Goal: Information Seeking & Learning: Learn about a topic

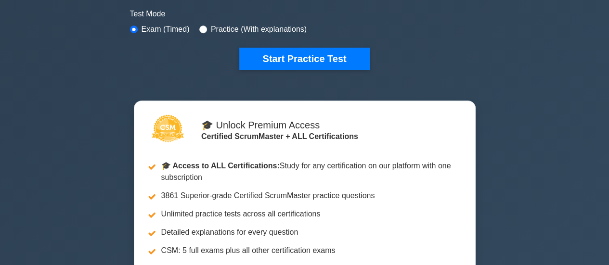
scroll to position [277, 0]
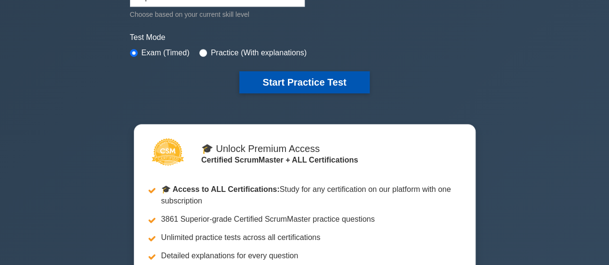
click at [320, 74] on button "Start Practice Test" at bounding box center [304, 82] width 130 height 22
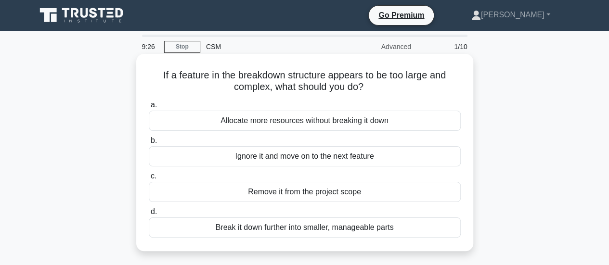
click at [305, 229] on div "Break it down further into smaller, manageable parts" at bounding box center [305, 228] width 312 height 20
click at [149, 215] on input "d. Break it down further into smaller, manageable parts" at bounding box center [149, 212] width 0 height 6
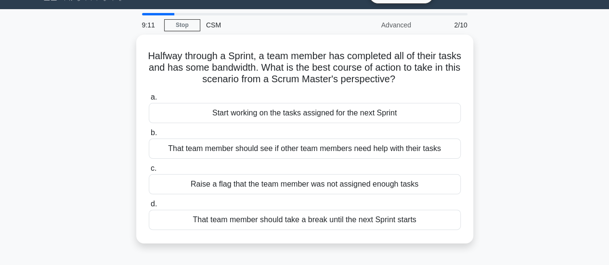
scroll to position [22, 0]
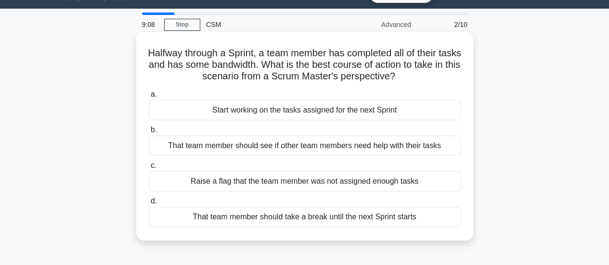
click at [339, 149] on div "That team member should see if other team members need help with their tasks" at bounding box center [305, 146] width 312 height 20
click at [149, 133] on input "b. That team member should see if other team members need help with their tasks" at bounding box center [149, 130] width 0 height 6
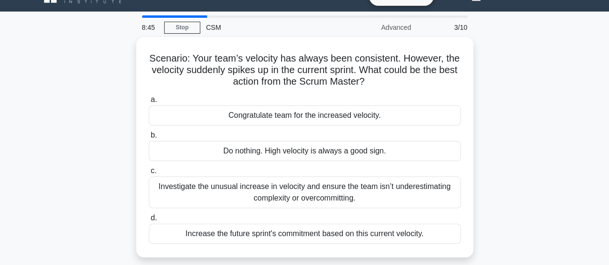
scroll to position [24, 0]
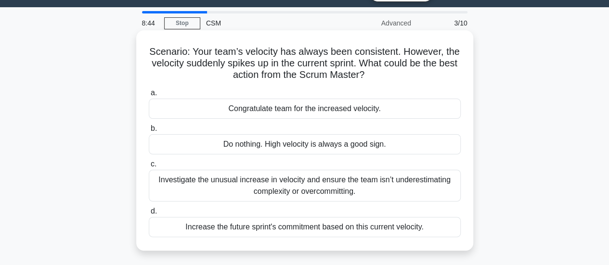
click at [333, 180] on div "Investigate the unusual increase in velocity and ensure the team isn’t underest…" at bounding box center [305, 186] width 312 height 32
click at [149, 168] on input "c. Investigate the unusual increase in velocity and ensure the team isn’t under…" at bounding box center [149, 164] width 0 height 6
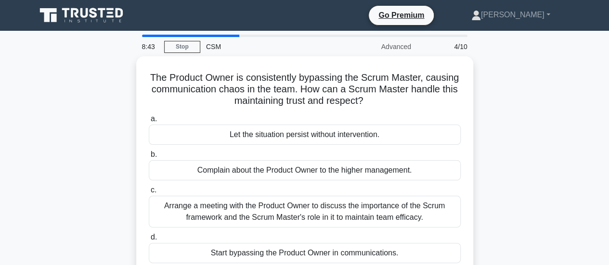
scroll to position [0, 0]
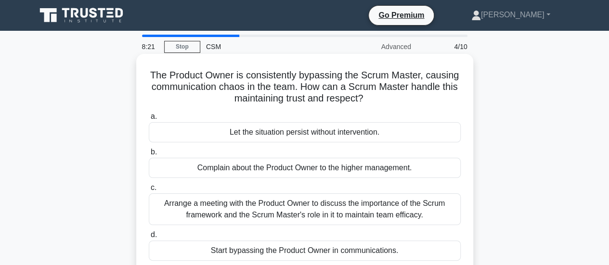
click at [350, 213] on div "Arrange a meeting with the Product Owner to discuss the importance of the Scrum…" at bounding box center [305, 210] width 312 height 32
click at [149, 191] on input "c. Arrange a meeting with the Product Owner to discuss the importance of the Sc…" at bounding box center [149, 188] width 0 height 6
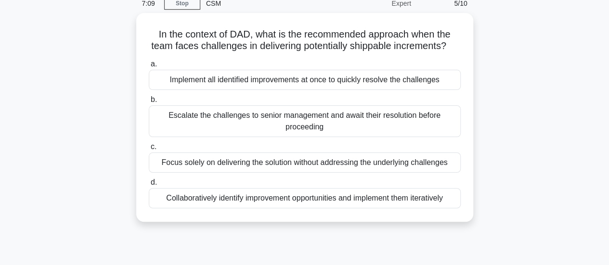
scroll to position [47, 0]
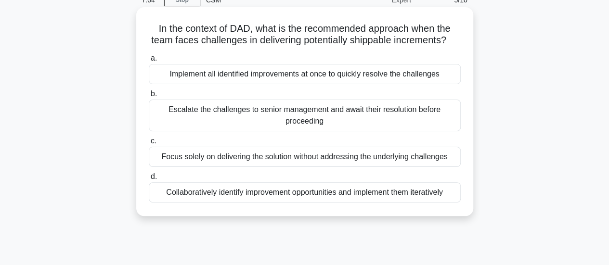
click at [394, 202] on div "Collaboratively identify improvement opportunities and implement them iterative…" at bounding box center [305, 193] width 312 height 20
click at [149, 180] on input "d. Collaboratively identify improvement opportunities and implement them iterat…" at bounding box center [149, 177] width 0 height 6
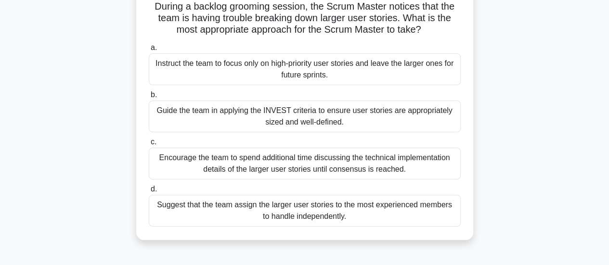
scroll to position [76, 0]
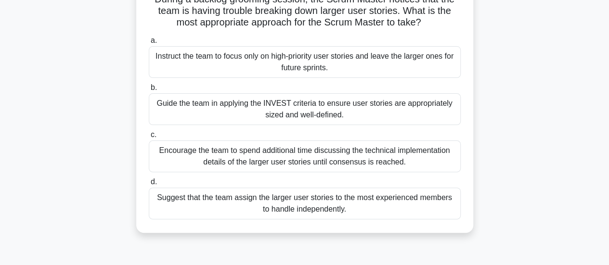
click at [345, 116] on div "Guide the team in applying the INVEST criteria to ensure user stories are appro…" at bounding box center [305, 109] width 312 height 32
click at [149, 91] on input "b. Guide the team in applying the INVEST criteria to ensure user stories are ap…" at bounding box center [149, 88] width 0 height 6
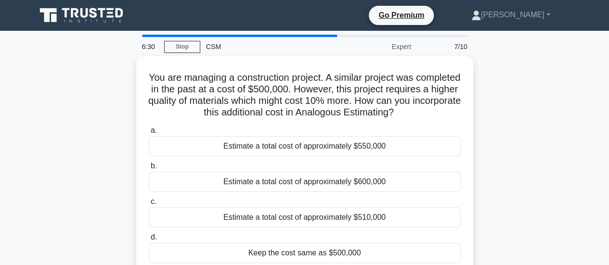
scroll to position [0, 0]
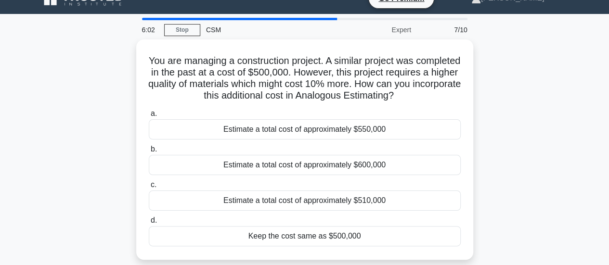
scroll to position [16, 0]
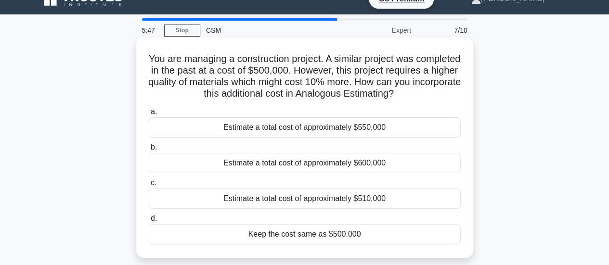
click at [383, 124] on div "Estimate a total cost of approximately $550,000" at bounding box center [305, 128] width 312 height 20
click at [149, 115] on input "a. Estimate a total cost of approximately $550,000" at bounding box center [149, 112] width 0 height 6
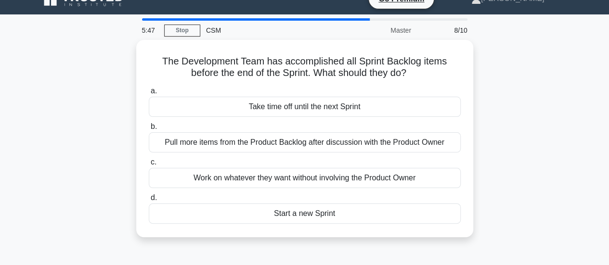
scroll to position [0, 0]
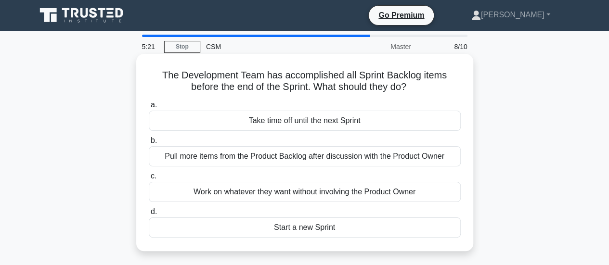
click at [299, 160] on div "Pull more items from the Product Backlog after discussion with the Product Owner" at bounding box center [305, 156] width 312 height 20
click at [149, 144] on input "b. Pull more items from the Product Backlog after discussion with the Product O…" at bounding box center [149, 141] width 0 height 6
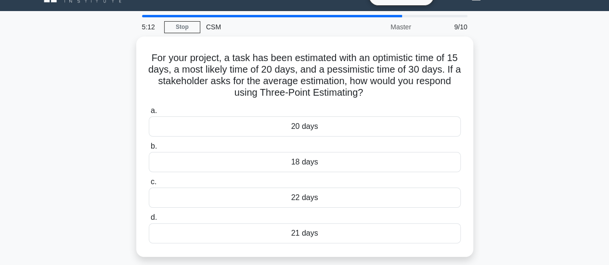
scroll to position [20, 0]
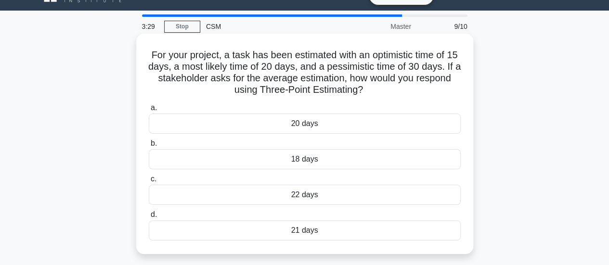
click at [325, 198] on div "22 days" at bounding box center [305, 195] width 312 height 20
click at [149, 183] on input "c. 22 days" at bounding box center [149, 179] width 0 height 6
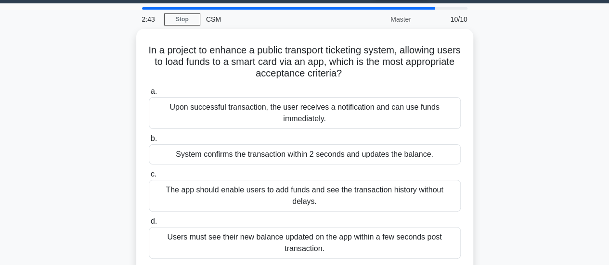
scroll to position [29, 0]
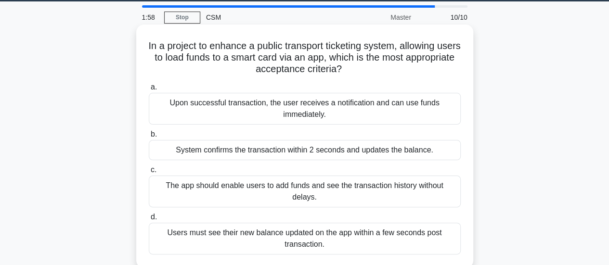
click at [405, 184] on div "The app should enable users to add funds and see the transaction history withou…" at bounding box center [305, 192] width 312 height 32
click at [149, 173] on input "c. The app should enable users to add funds and see the transaction history wit…" at bounding box center [149, 170] width 0 height 6
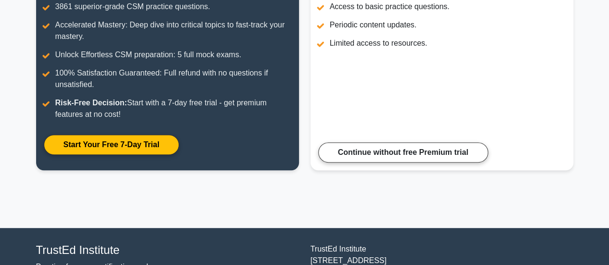
scroll to position [170, 0]
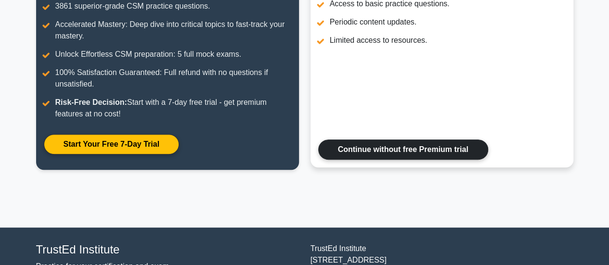
click at [407, 150] on link "Continue without free Premium trial" at bounding box center [403, 150] width 170 height 20
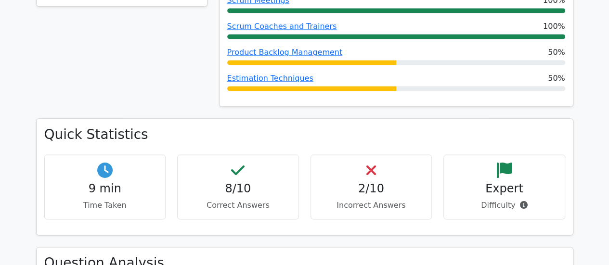
scroll to position [558, 0]
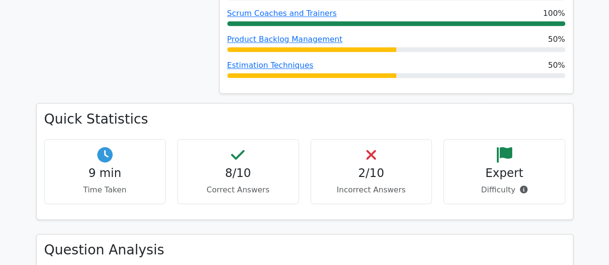
click at [381, 175] on h4 "2/10" at bounding box center [371, 174] width 105 height 14
click at [368, 173] on h4 "2/10" at bounding box center [371, 174] width 105 height 14
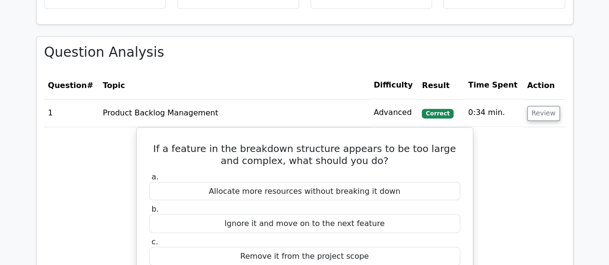
scroll to position [759, 0]
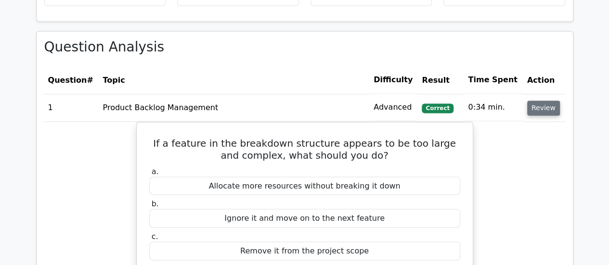
click at [537, 108] on button "Review" at bounding box center [543, 108] width 33 height 15
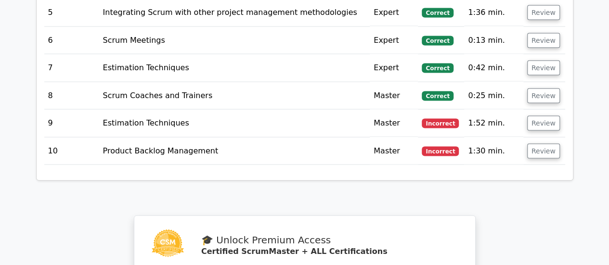
scroll to position [969, 0]
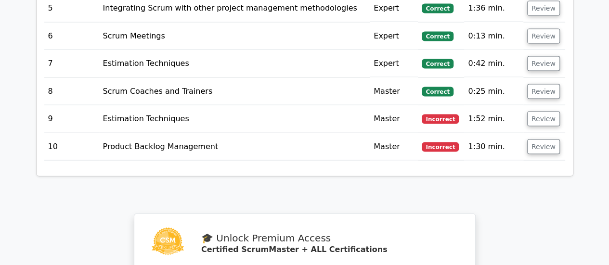
click at [201, 126] on td "Estimation Techniques" at bounding box center [234, 118] width 271 height 27
click at [103, 122] on td "Estimation Techniques" at bounding box center [234, 118] width 271 height 27
click at [539, 115] on button "Review" at bounding box center [543, 119] width 33 height 15
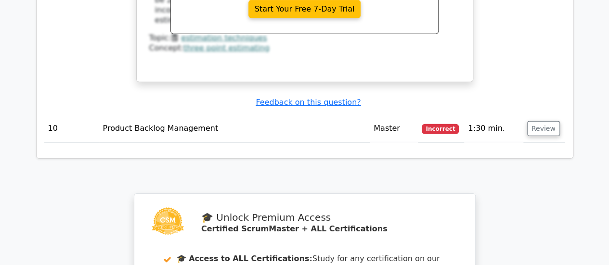
scroll to position [1426, 0]
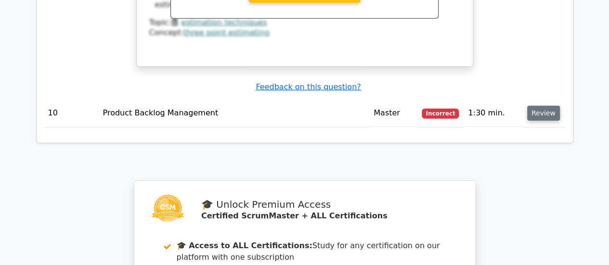
click at [546, 106] on button "Review" at bounding box center [543, 113] width 33 height 15
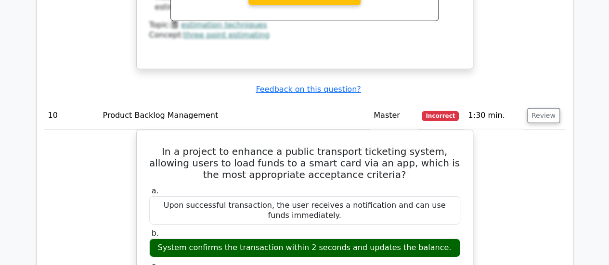
drag, startPoint x: 609, startPoint y: 159, endPoint x: 610, endPoint y: 167, distance: 7.3
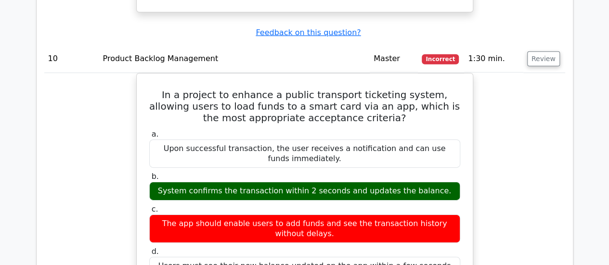
scroll to position [1463, 0]
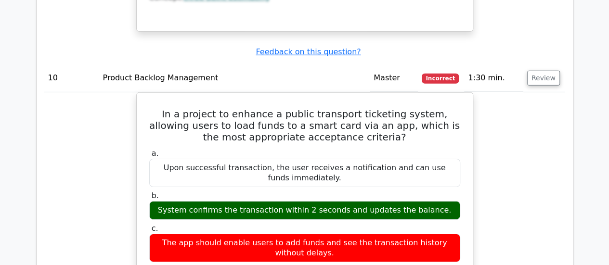
drag, startPoint x: 608, startPoint y: 160, endPoint x: 611, endPoint y: 166, distance: 6.5
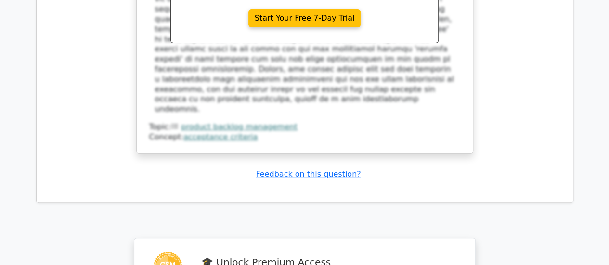
scroll to position [1865, 0]
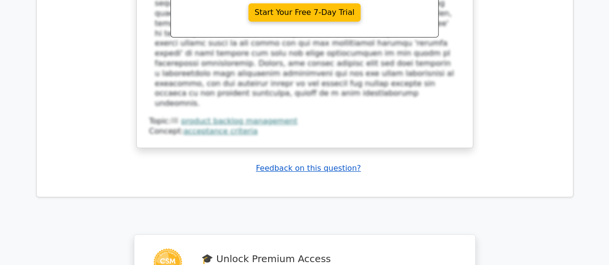
click at [296, 164] on u "Feedback on this question?" at bounding box center [308, 168] width 105 height 9
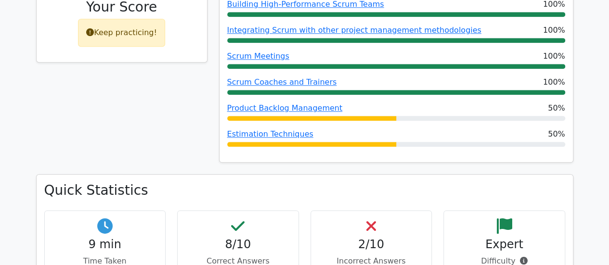
scroll to position [483, 0]
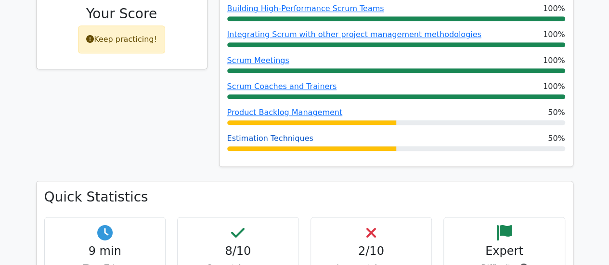
click at [274, 137] on link "Estimation Techniques" at bounding box center [270, 138] width 86 height 9
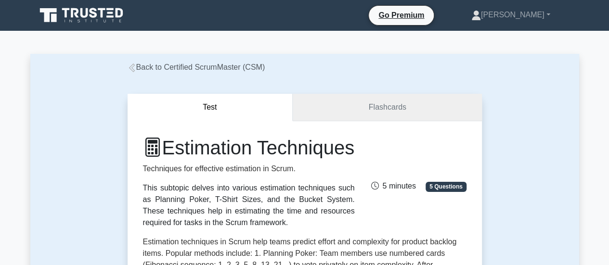
click at [394, 104] on link "Flashcards" at bounding box center [387, 107] width 189 height 27
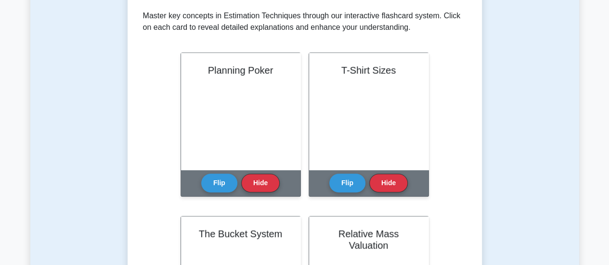
scroll to position [199, 0]
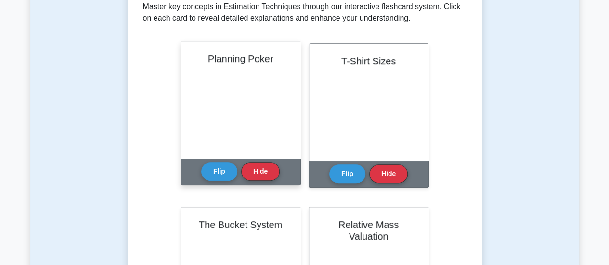
click at [255, 131] on div "Planning Poker" at bounding box center [240, 99] width 119 height 117
click at [212, 176] on button "Flip" at bounding box center [219, 171] width 36 height 19
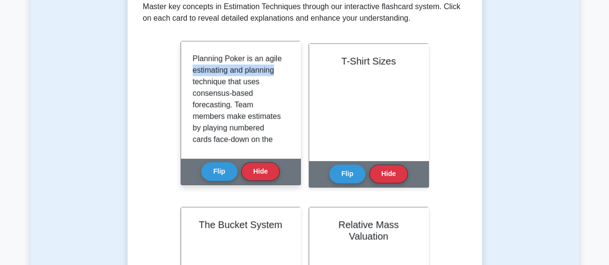
drag, startPoint x: 289, startPoint y: 60, endPoint x: 289, endPoint y: 68, distance: 8.2
click at [289, 68] on div "Planning Poker is an agile estimating and planning technique that uses consensu…" at bounding box center [240, 99] width 119 height 117
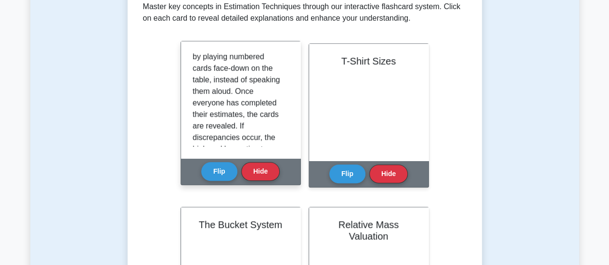
scroll to position [76, 0]
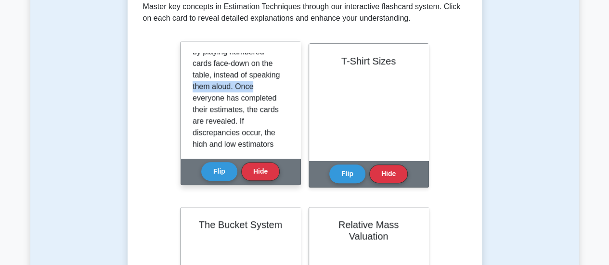
drag, startPoint x: 284, startPoint y: 91, endPoint x: 288, endPoint y: 64, distance: 26.7
click at [288, 64] on div "Planning Poker is an agile estimating and planning technique that uses consensu…" at bounding box center [241, 100] width 96 height 94
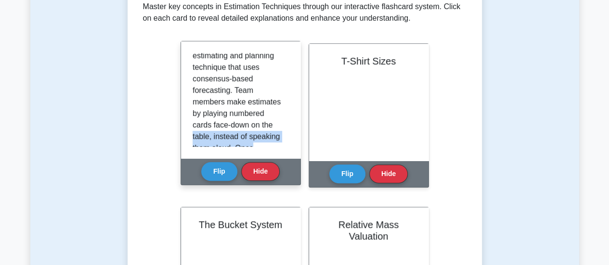
scroll to position [0, 0]
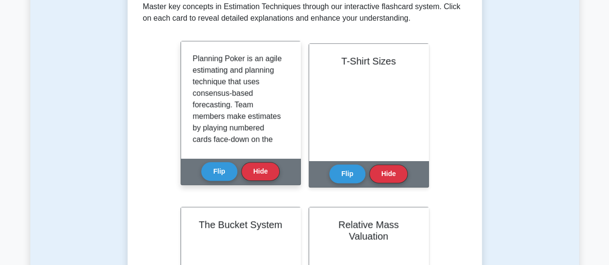
click at [246, 91] on p "Planning Poker is an agile estimating and planning technique that uses consensu…" at bounding box center [239, 191] width 92 height 277
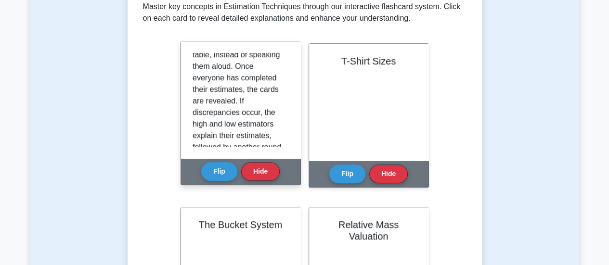
scroll to position [97, 0]
click at [291, 99] on div "Planning Poker is an agile estimating and planning technique that uses consensu…" at bounding box center [240, 99] width 119 height 117
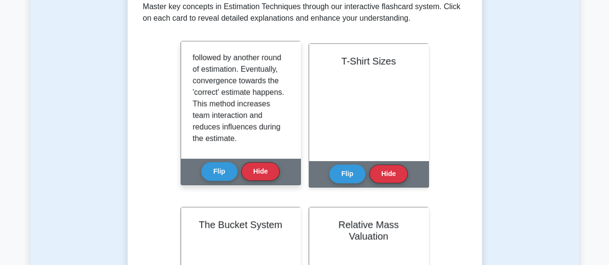
scroll to position [184, 0]
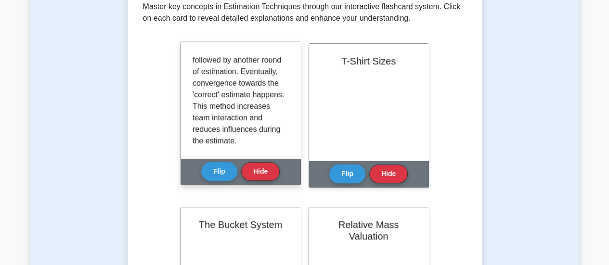
drag, startPoint x: 289, startPoint y: 126, endPoint x: 290, endPoint y: 134, distance: 8.3
click at [290, 134] on div "Planning Poker is an agile estimating and planning technique that uses consensu…" at bounding box center [240, 99] width 119 height 117
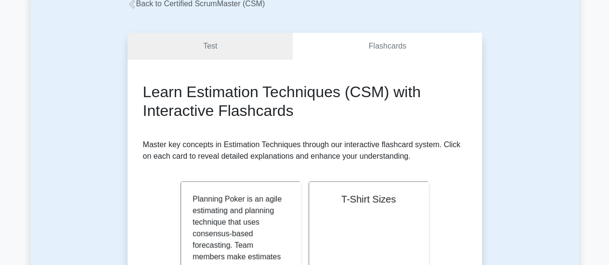
scroll to position [149, 0]
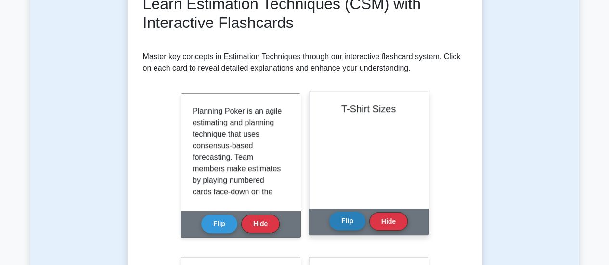
click at [348, 221] on button "Flip" at bounding box center [347, 221] width 36 height 19
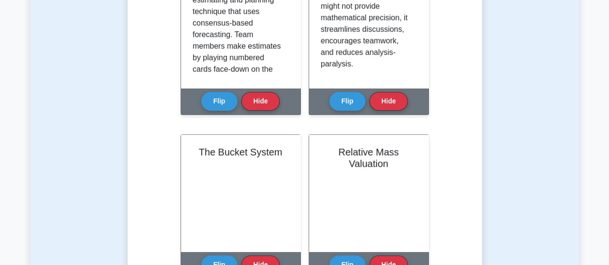
scroll to position [293, 0]
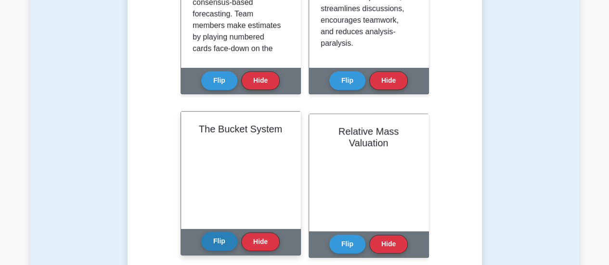
click at [217, 239] on button "Flip" at bounding box center [219, 241] width 36 height 19
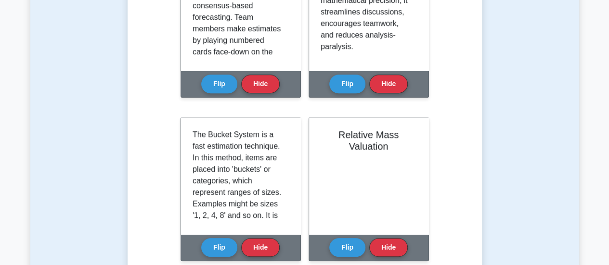
scroll to position [297, 0]
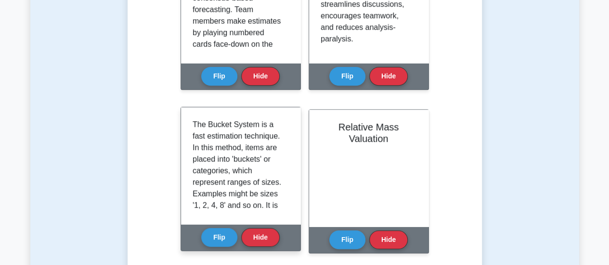
drag, startPoint x: 289, startPoint y: 130, endPoint x: 289, endPoint y: 141, distance: 11.1
click at [289, 141] on div "The Bucket System is a fast estimation technique. In this method, items are pla…" at bounding box center [240, 165] width 119 height 117
click at [290, 144] on div "The Bucket System is a fast estimation technique. In this method, items are pla…" at bounding box center [240, 165] width 119 height 117
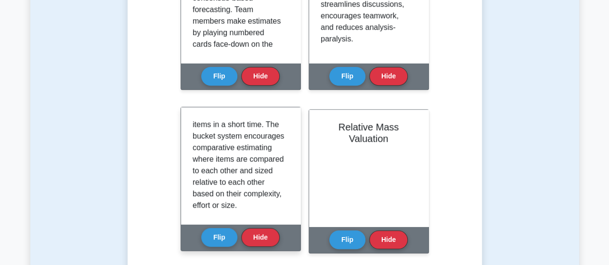
scroll to position [121, 0]
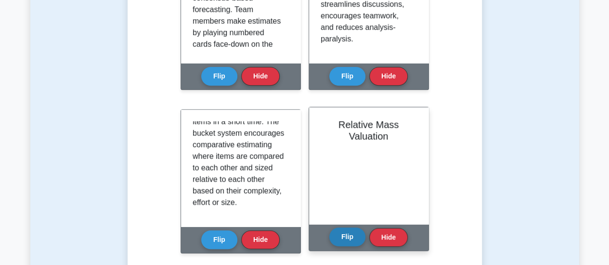
click at [347, 236] on button "Flip" at bounding box center [347, 237] width 36 height 19
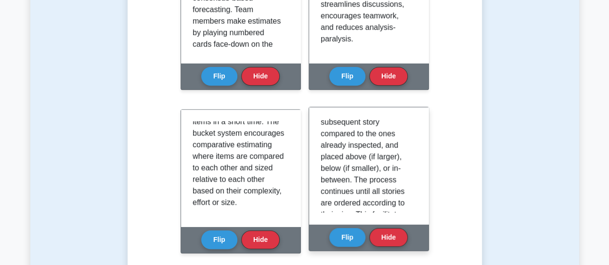
scroll to position [83, 0]
click at [418, 164] on div "Relative Mass Valuation is a method that helps teams compare and estimate the s…" at bounding box center [368, 165] width 119 height 117
click at [413, 163] on div "Relative Mass Valuation is a method that helps teams compare and estimate the s…" at bounding box center [368, 165] width 119 height 117
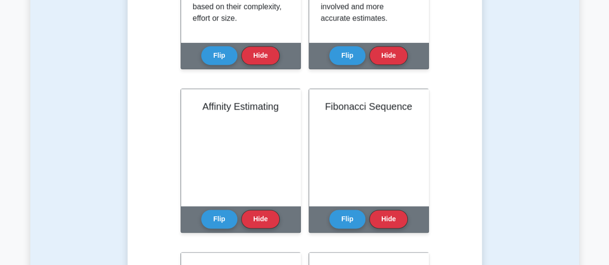
scroll to position [492, 0]
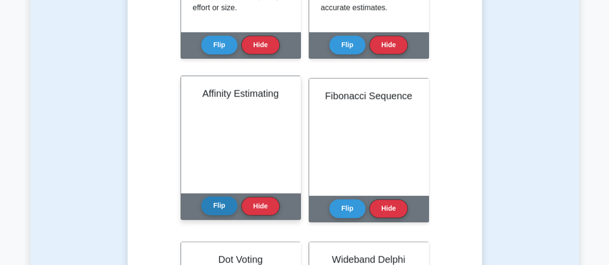
click at [225, 204] on button "Flip" at bounding box center [219, 206] width 36 height 19
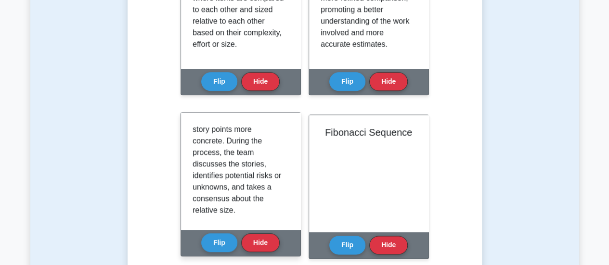
scroll to position [144, 0]
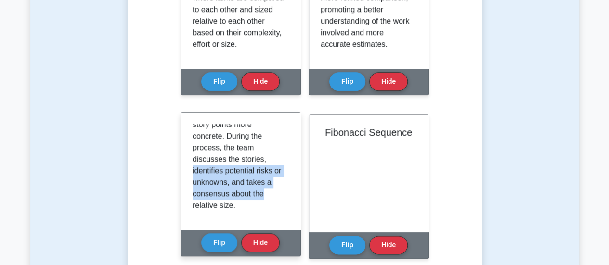
drag, startPoint x: 289, startPoint y: 194, endPoint x: 283, endPoint y: 154, distance: 40.5
click at [283, 154] on div "Affinity Estimating is a technique that allows teams to quickly categorize a la…" at bounding box center [240, 171] width 119 height 117
click at [283, 154] on div "Affinity Estimating is a technique that allows teams to quickly categorize a la…" at bounding box center [241, 171] width 96 height 94
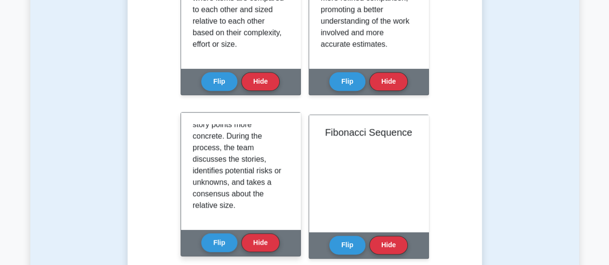
click at [284, 150] on div "Affinity Estimating is a technique that allows teams to quickly categorize a la…" at bounding box center [241, 171] width 96 height 94
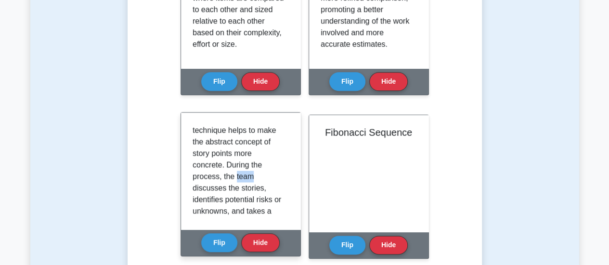
scroll to position [116, 0]
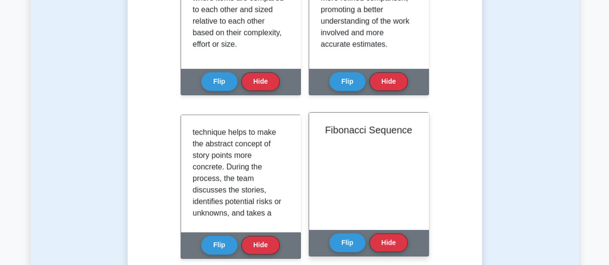
click at [417, 149] on div "Fibonacci Sequence" at bounding box center [368, 171] width 119 height 117
click at [346, 249] on button "Flip" at bounding box center [347, 242] width 36 height 19
